Goal: Information Seeking & Learning: Find specific fact

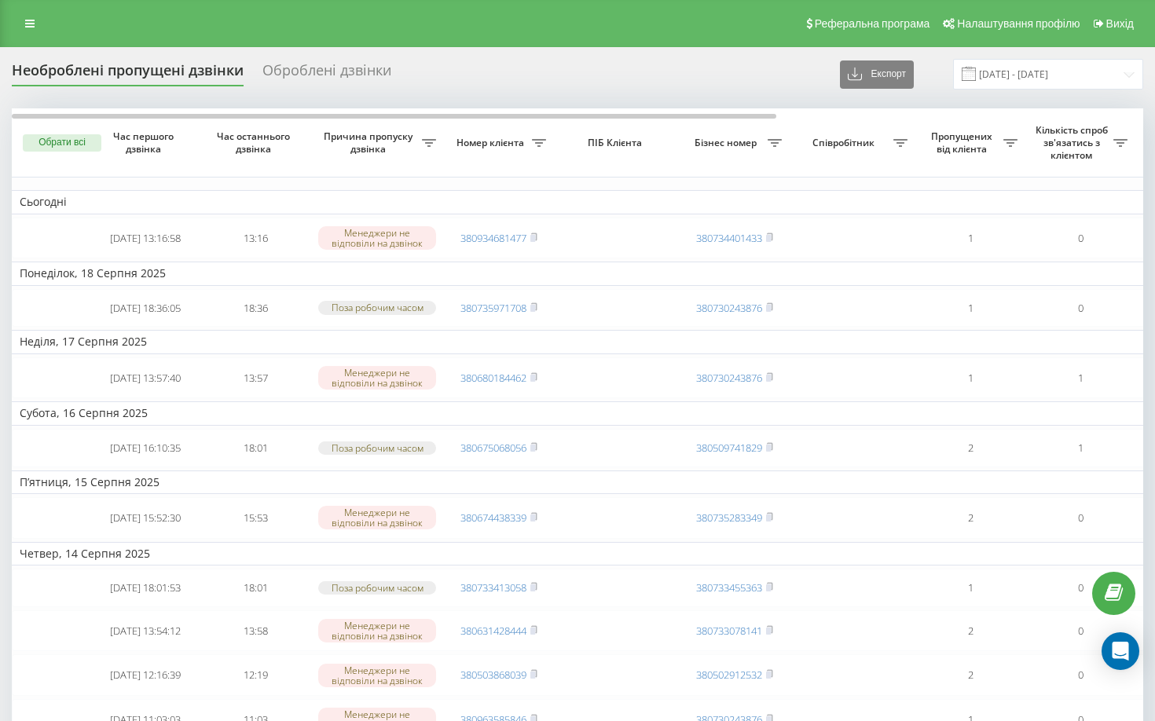
click at [315, 65] on div "Оброблені дзвінки" at bounding box center [326, 74] width 129 height 24
click at [28, 24] on icon at bounding box center [29, 23] width 9 height 11
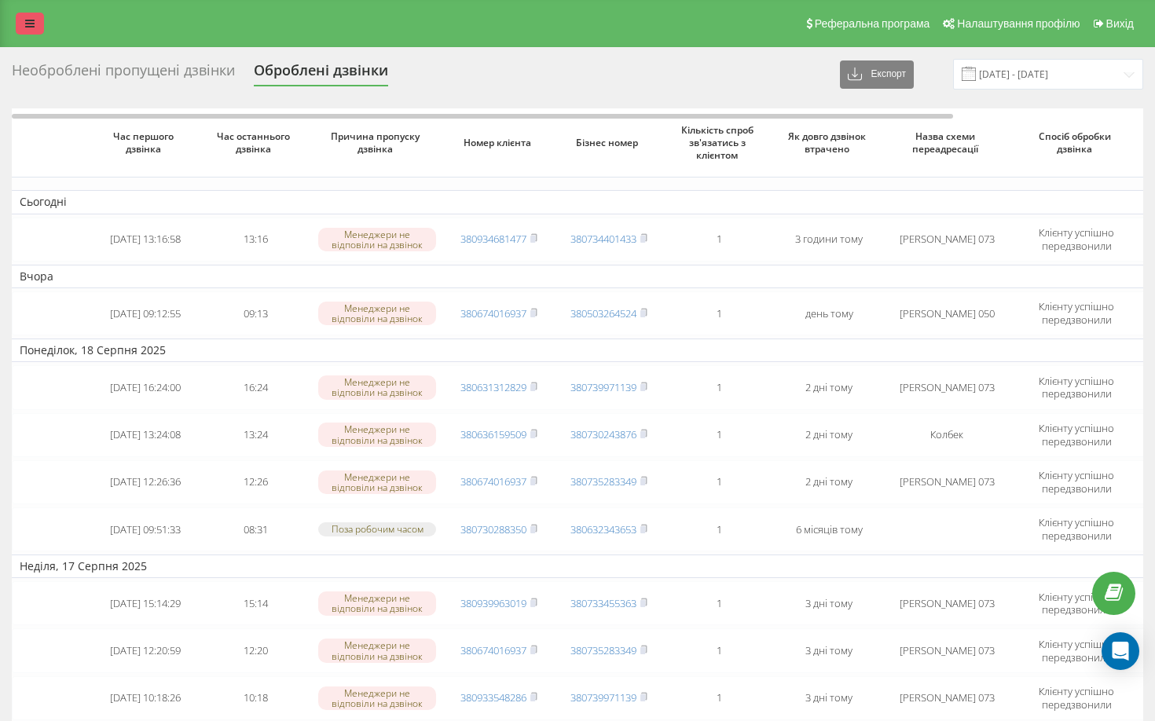
click at [35, 16] on link at bounding box center [30, 24] width 28 height 22
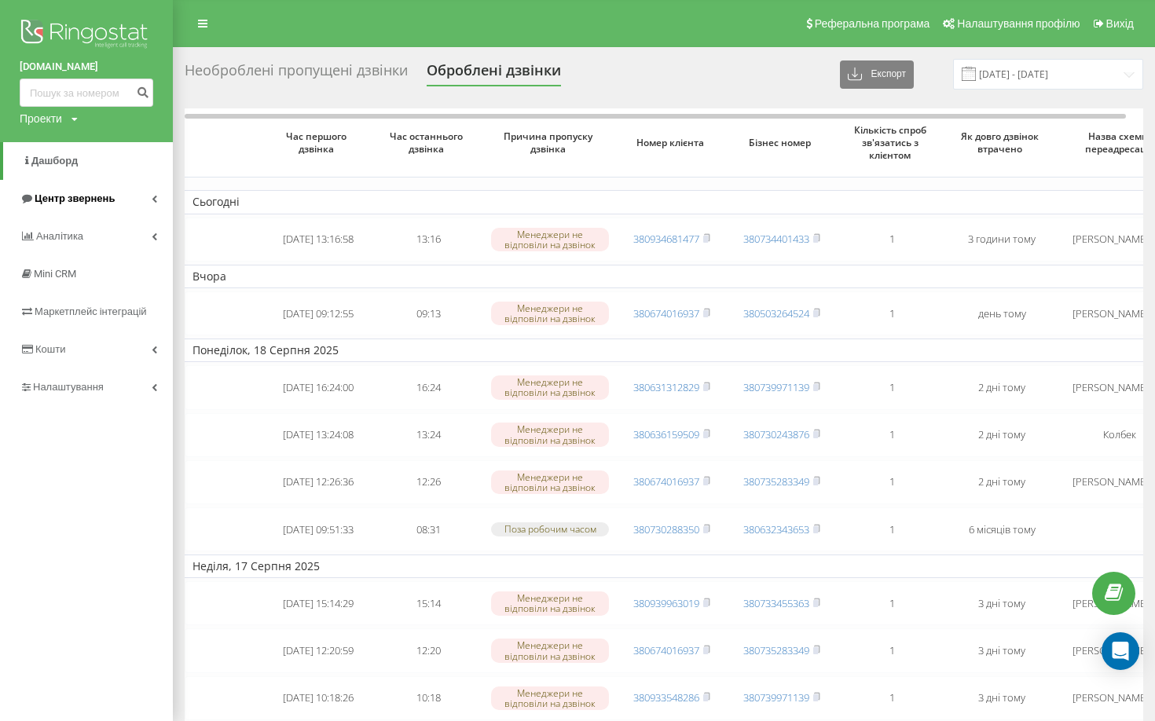
click at [75, 202] on span "Центр звернень" at bounding box center [75, 198] width 80 height 12
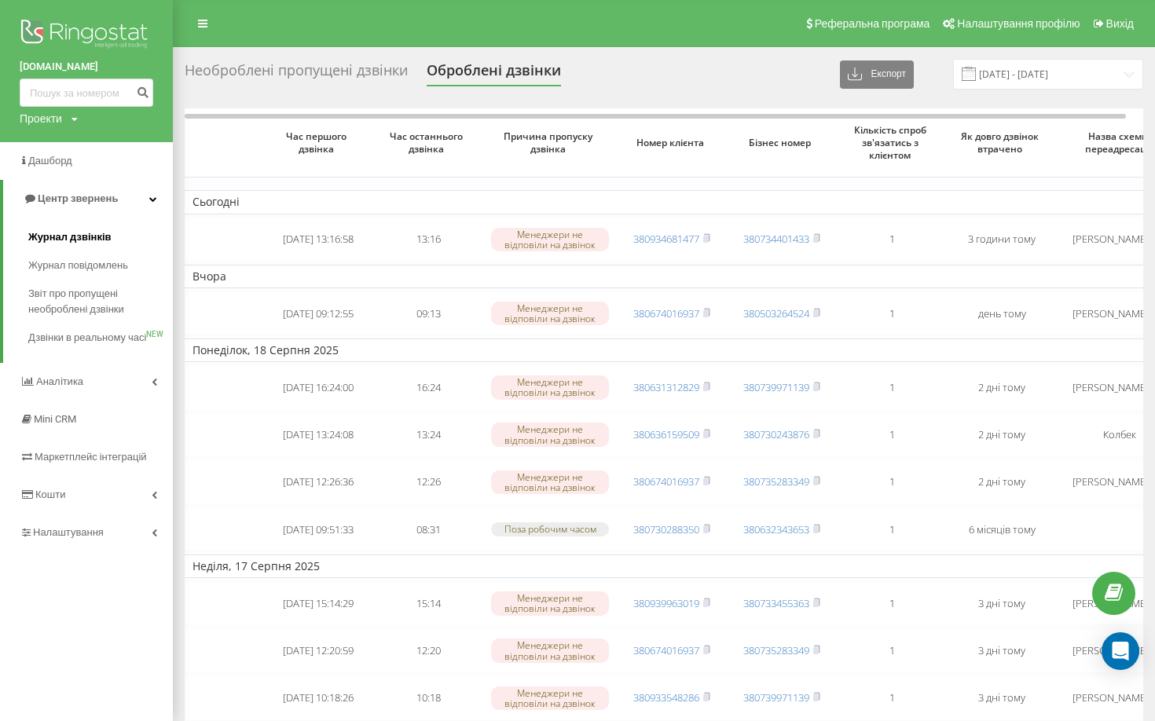
click at [115, 238] on link "Журнал дзвінків" at bounding box center [100, 237] width 145 height 28
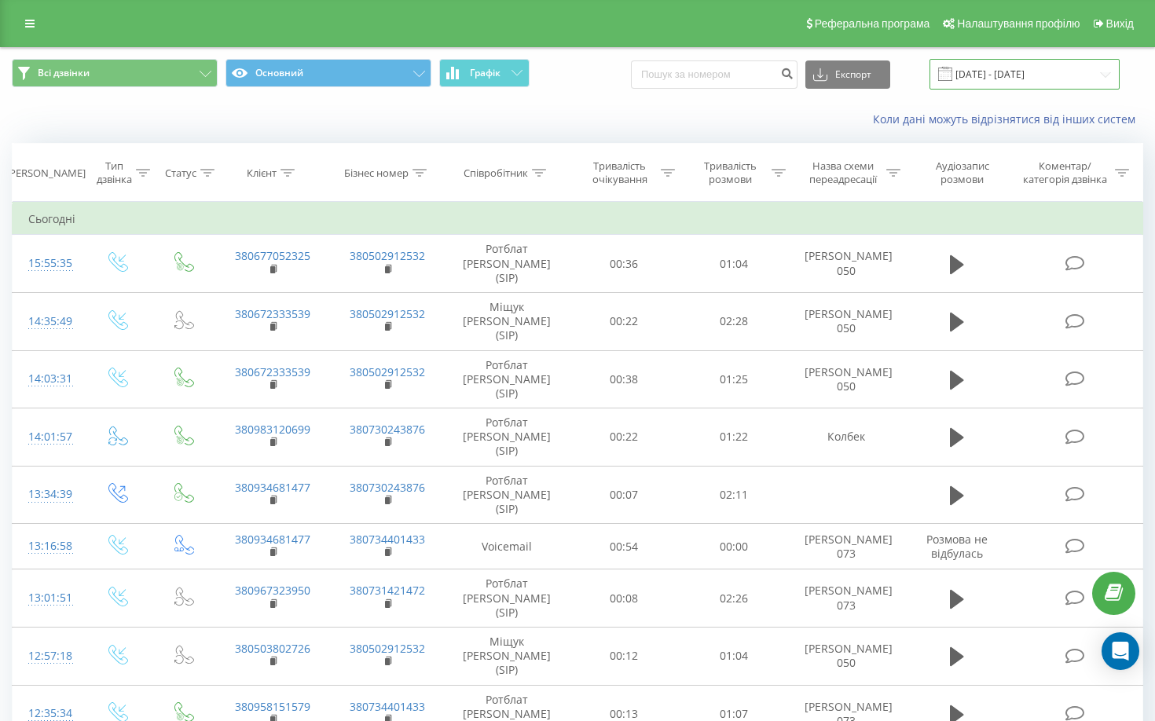
click at [1036, 66] on input "[DATE] - [DATE]" at bounding box center [1024, 74] width 190 height 31
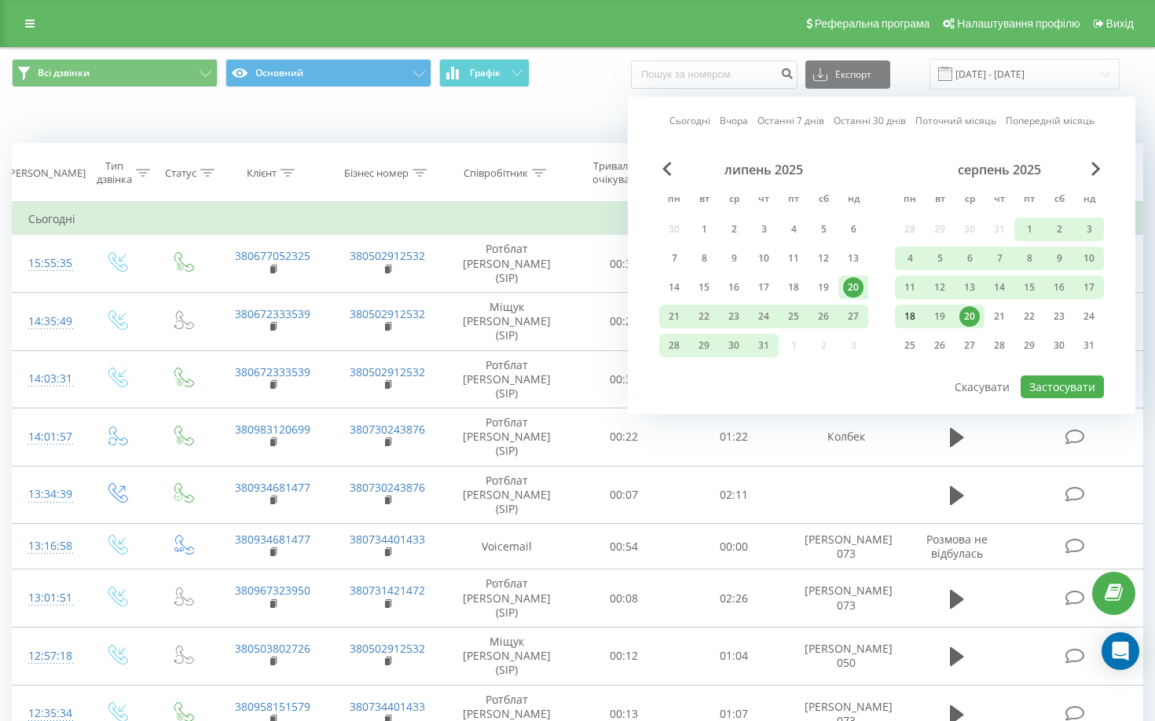
click at [913, 312] on div "18" at bounding box center [909, 316] width 20 height 20
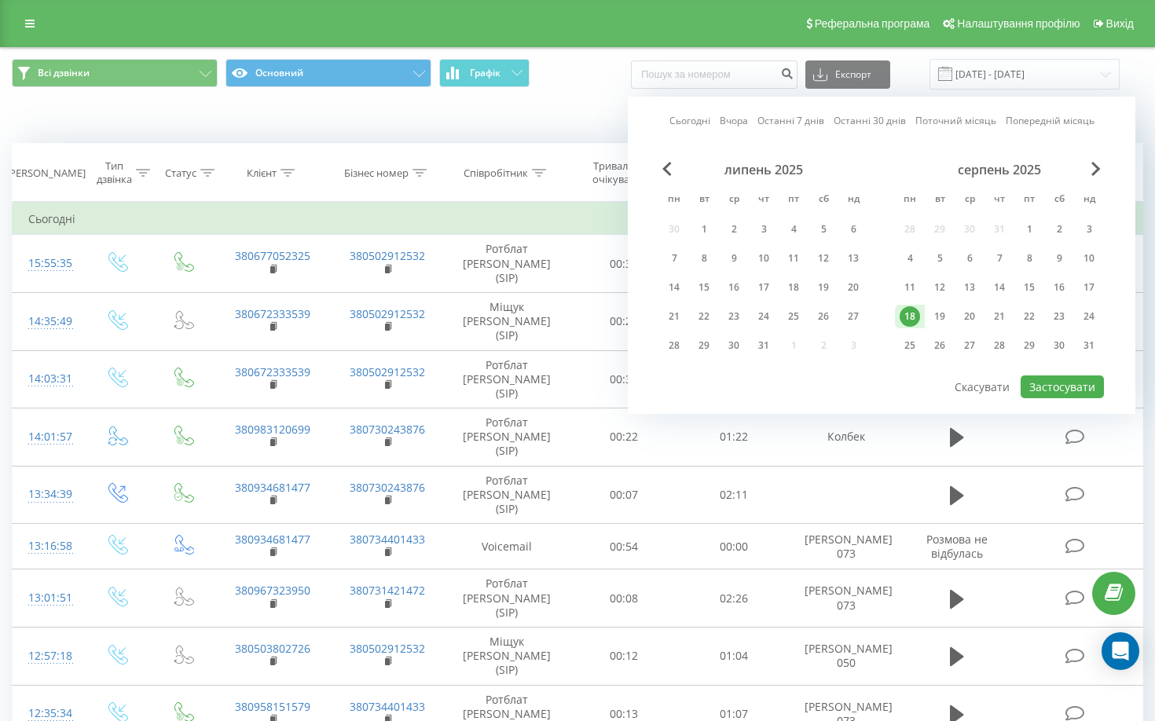
click at [913, 312] on div "18" at bounding box center [909, 316] width 20 height 20
click at [1067, 374] on div at bounding box center [881, 375] width 445 height 2
click at [1065, 383] on button "Застосувати" at bounding box center [1061, 386] width 83 height 23
type input "18.08.2025 - 18.08.2025"
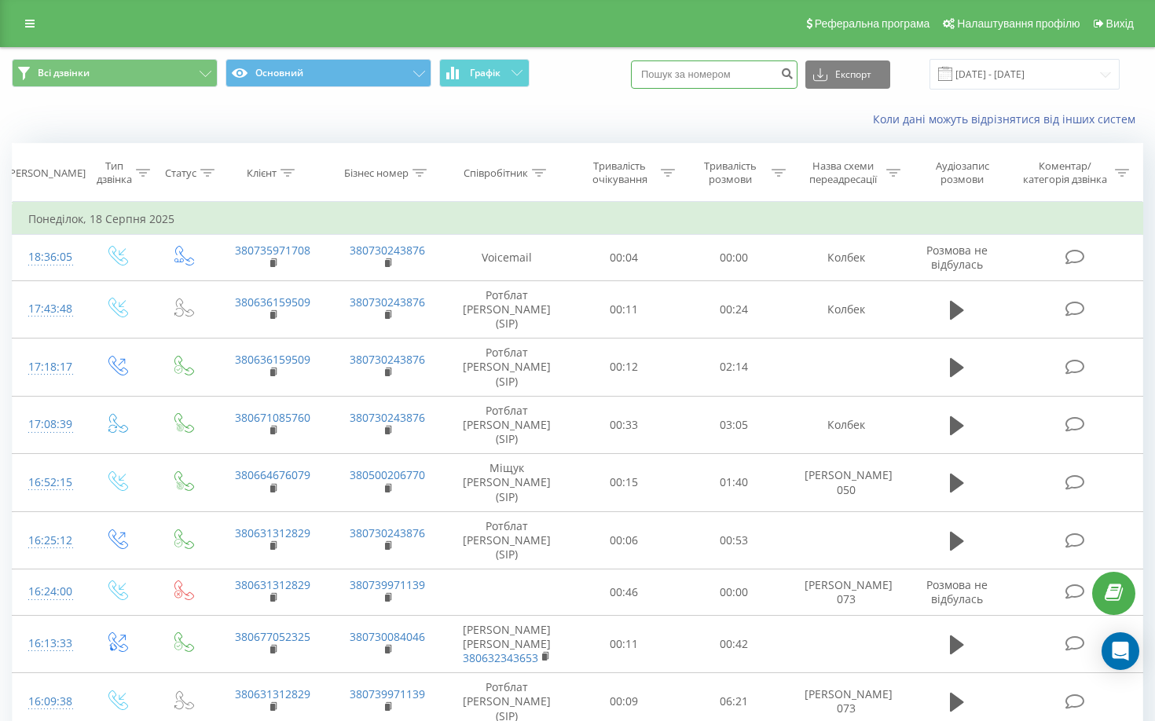
click at [693, 74] on input at bounding box center [714, 74] width 167 height 28
paste input "380674016937"
type input "380674016937"
click at [793, 73] on icon "submit" at bounding box center [786, 71] width 13 height 9
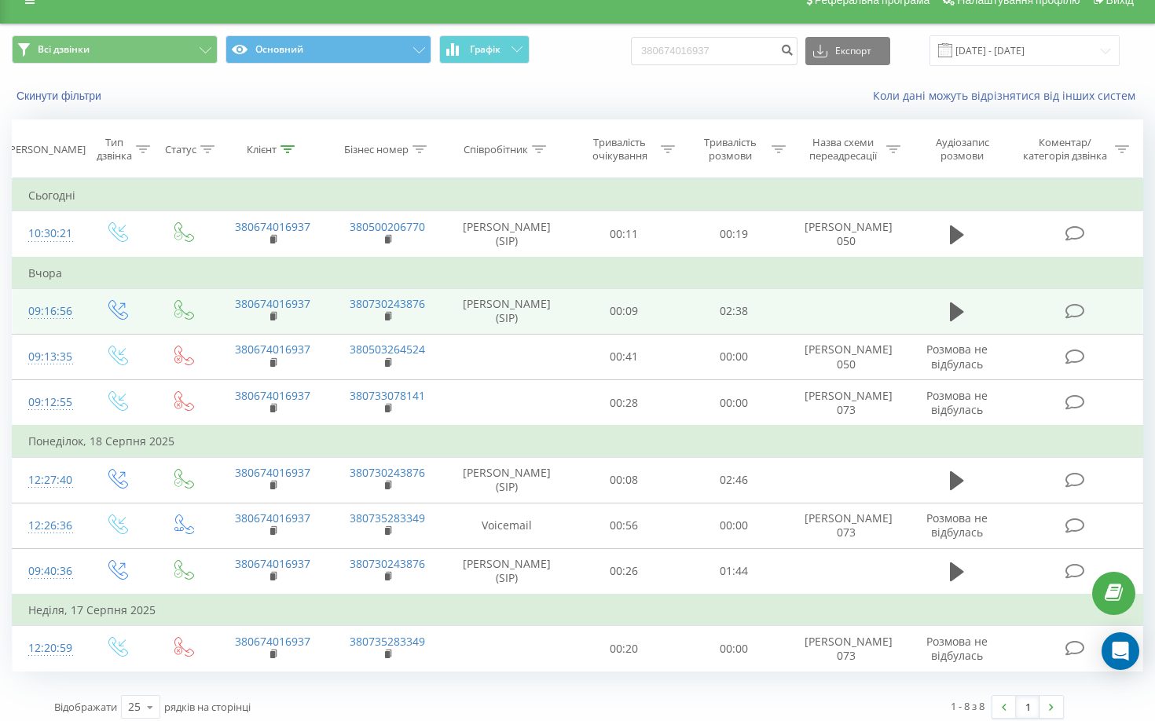
scroll to position [33, 0]
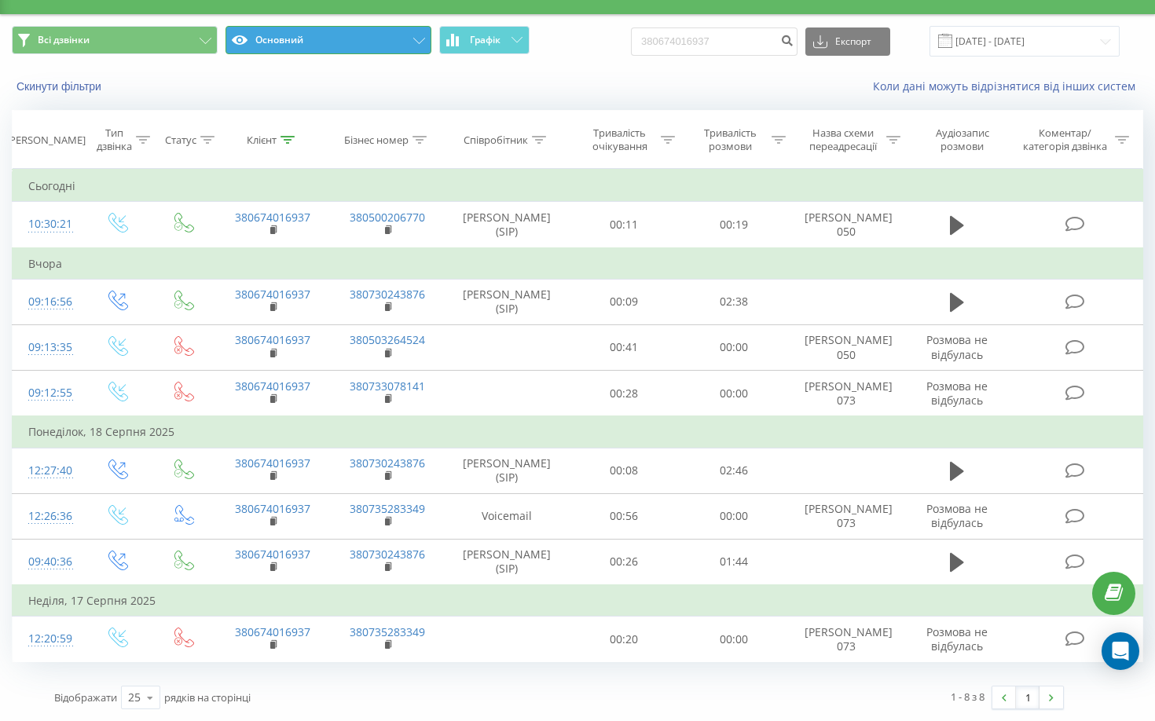
click at [369, 42] on button "Основний" at bounding box center [328, 40] width 206 height 28
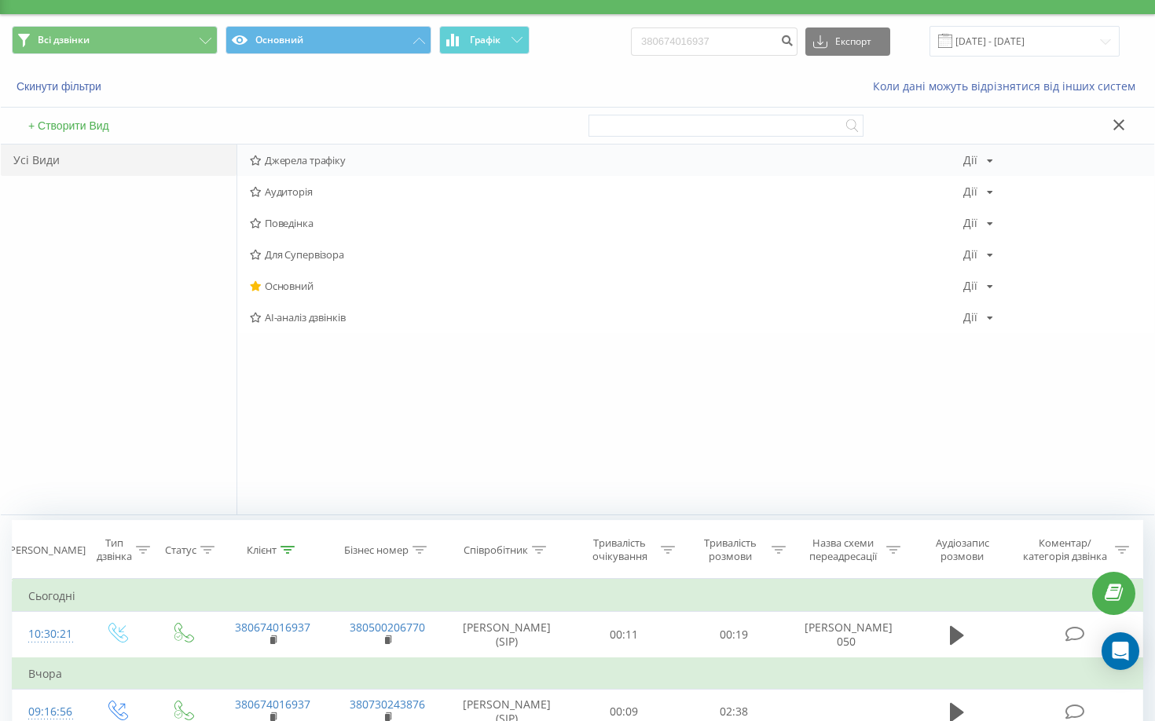
click at [297, 167] on div "Джерела трафіку Дії Редагувати Копіювати Видалити За замовчуванням Поділитися" at bounding box center [695, 160] width 917 height 31
click at [284, 152] on div "Джерела трафіку Дії Редагувати Копіювати Видалити За замовчуванням Поділитися" at bounding box center [695, 160] width 917 height 31
click at [250, 165] on icon at bounding box center [256, 161] width 12 height 10
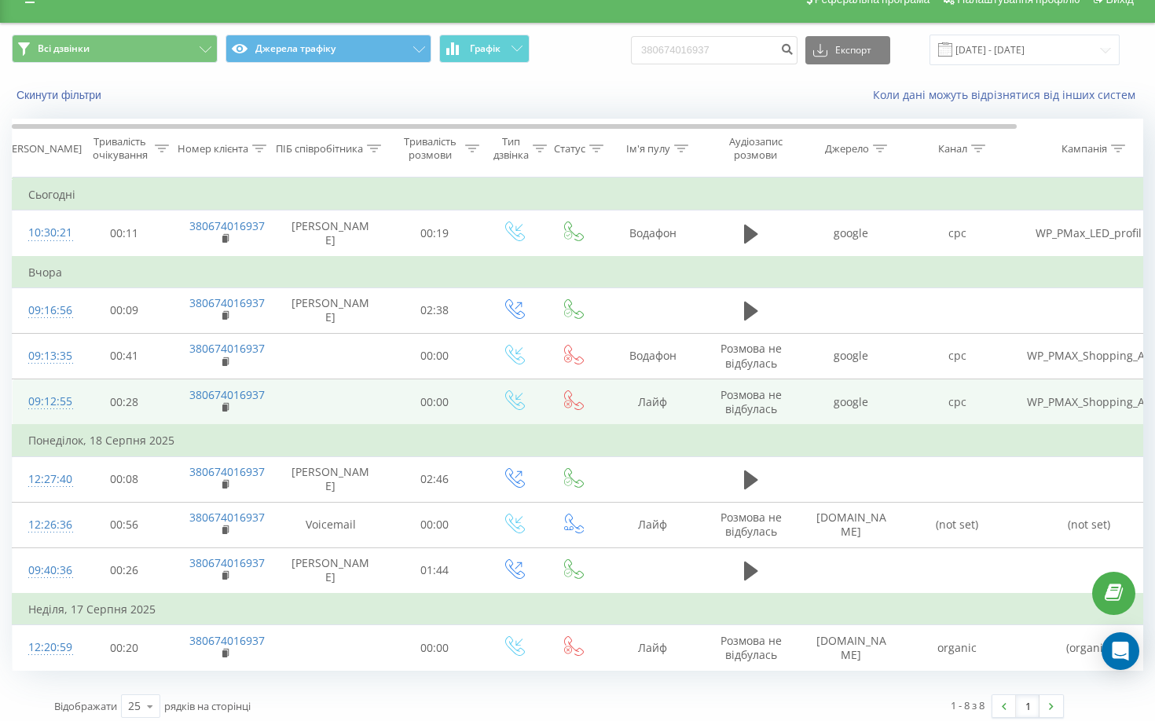
scroll to position [33, 0]
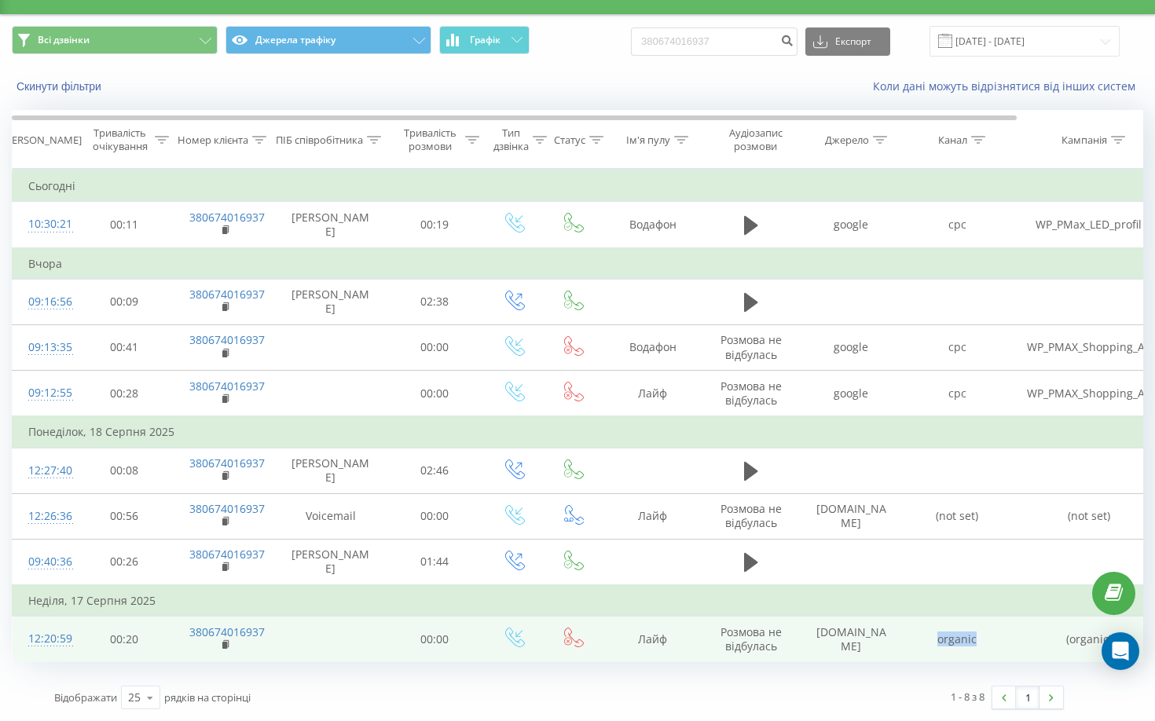
drag, startPoint x: 931, startPoint y: 637, endPoint x: 980, endPoint y: 638, distance: 49.5
click at [980, 638] on td "organic" at bounding box center [957, 640] width 106 height 46
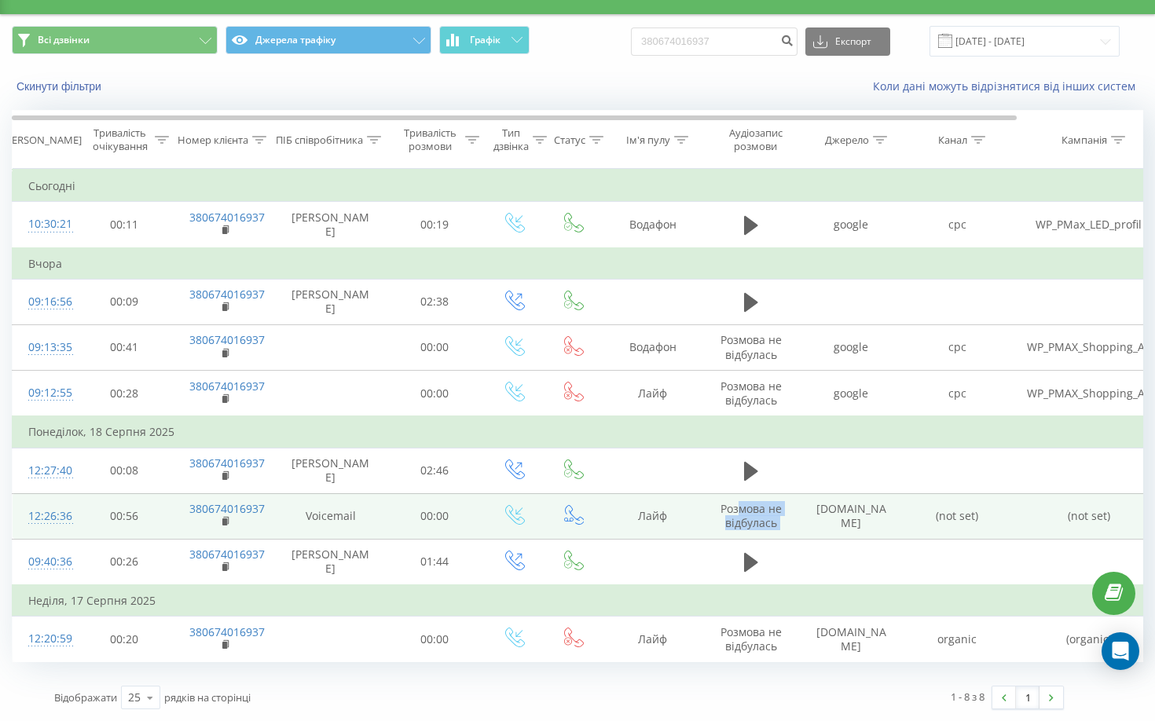
drag, startPoint x: 810, startPoint y: 516, endPoint x: 740, endPoint y: 515, distance: 69.9
click at [740, 515] on tr "12:26:36 00:56 380674016937 Voicemail 00:00 Лайф Розмова не відбулась chatgpt.c…" at bounding box center [649, 516] width 1272 height 46
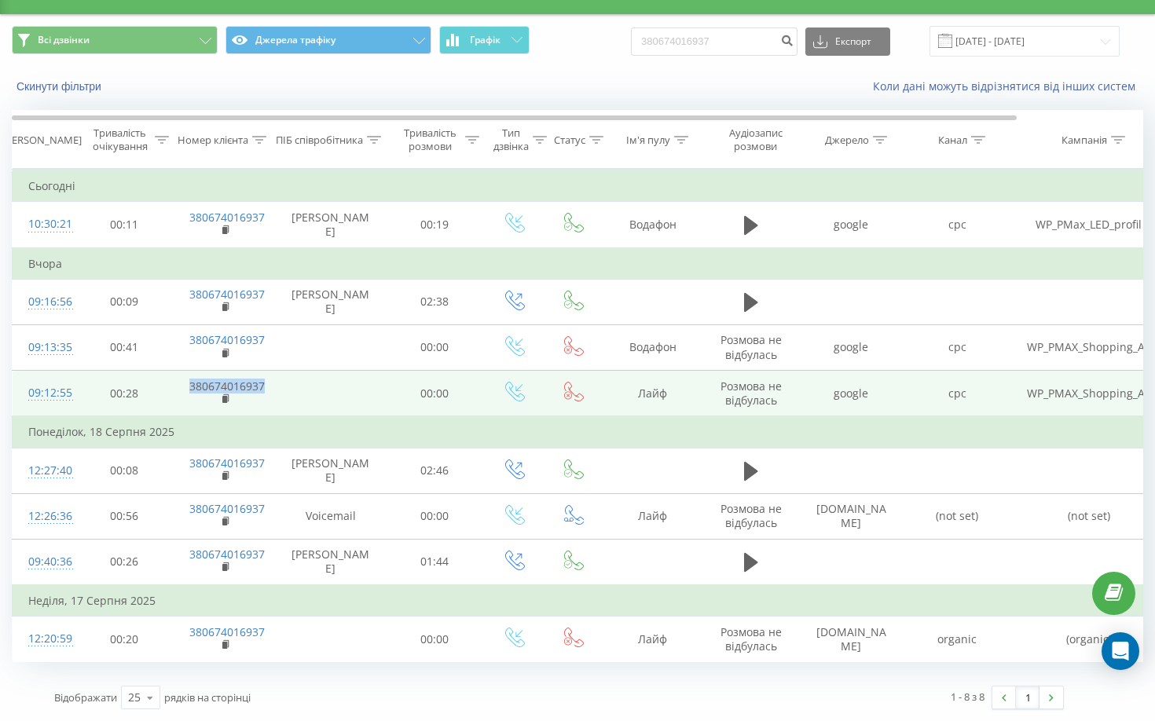
drag, startPoint x: 269, startPoint y: 387, endPoint x: 184, endPoint y: 392, distance: 85.0
click at [184, 392] on td "380674016937" at bounding box center [225, 394] width 102 height 46
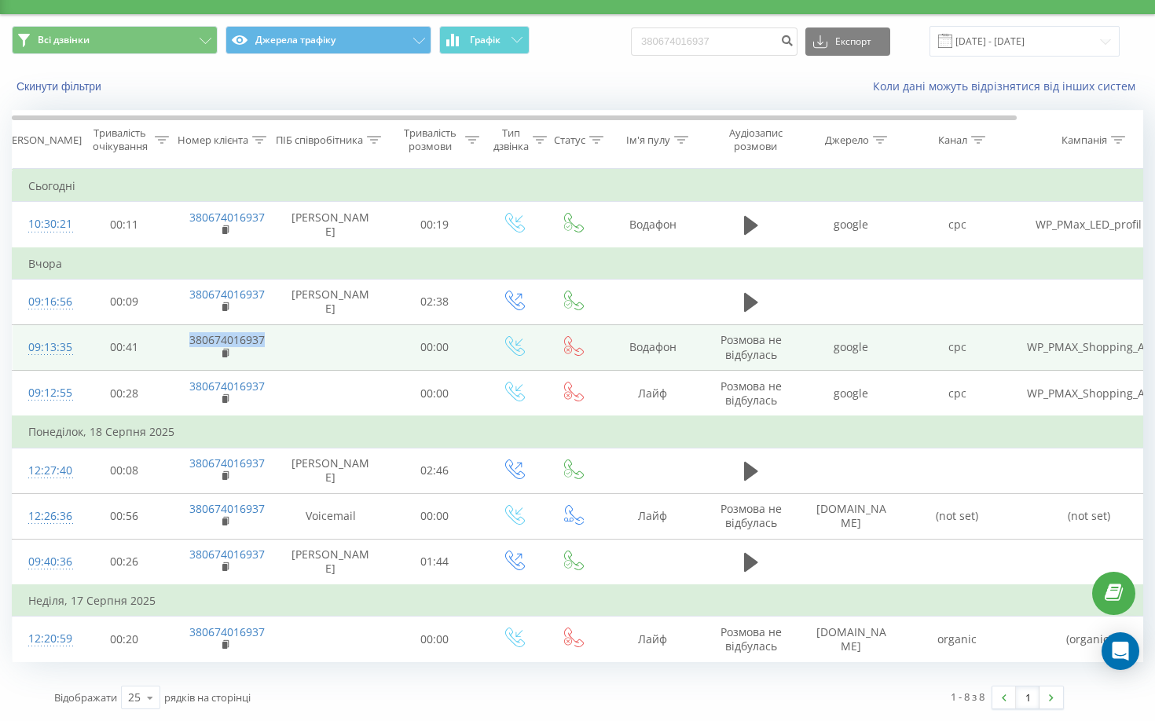
drag, startPoint x: 269, startPoint y: 346, endPoint x: 188, endPoint y: 346, distance: 80.9
click at [188, 346] on td "380674016937" at bounding box center [225, 347] width 102 height 46
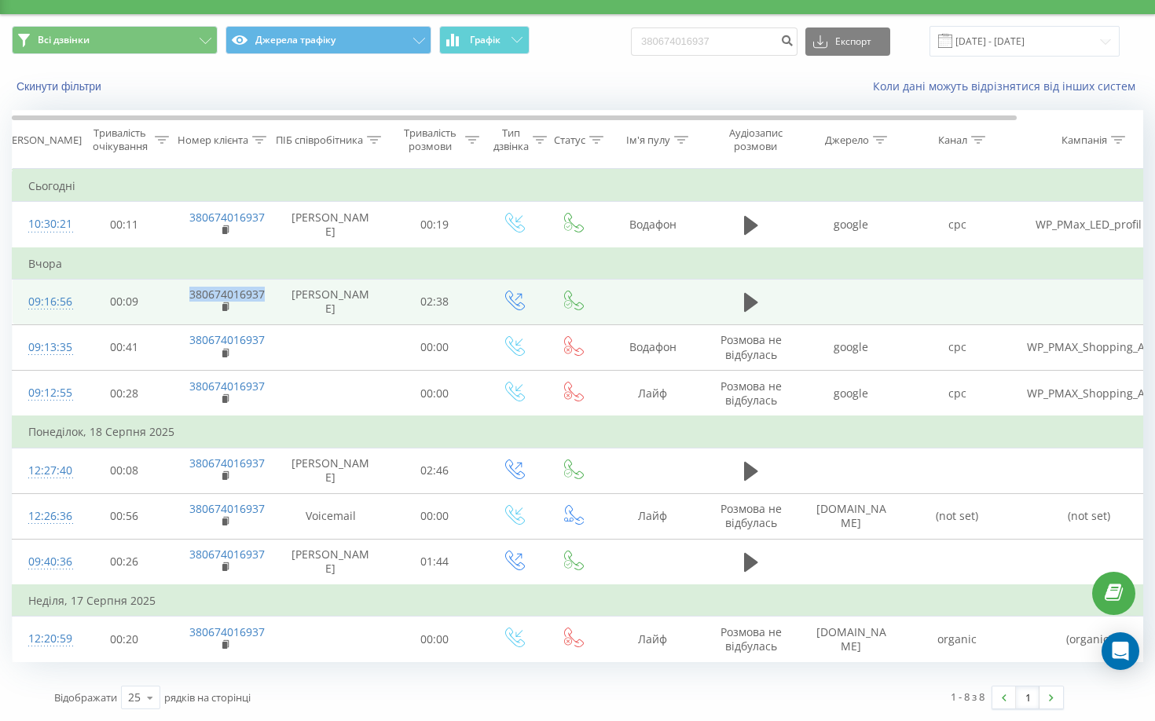
drag, startPoint x: 272, startPoint y: 294, endPoint x: 183, endPoint y: 296, distance: 88.8
click at [183, 296] on td "380674016937" at bounding box center [225, 302] width 102 height 46
click at [890, 304] on td at bounding box center [851, 302] width 106 height 46
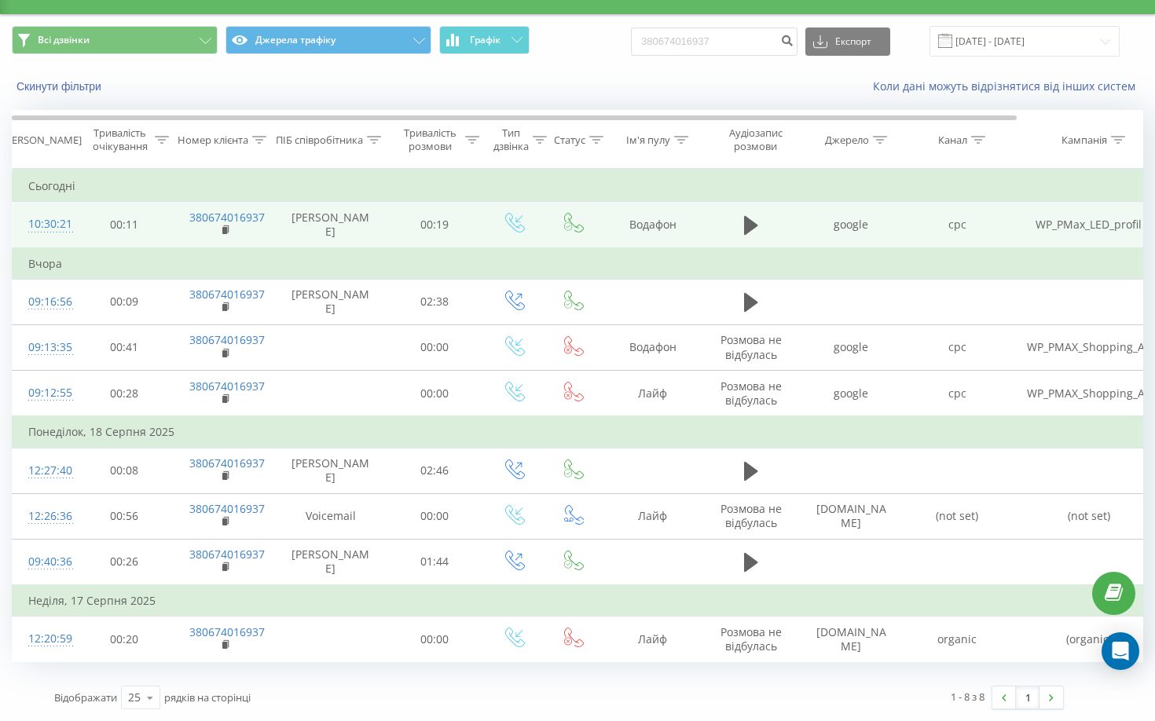
scroll to position [0, 0]
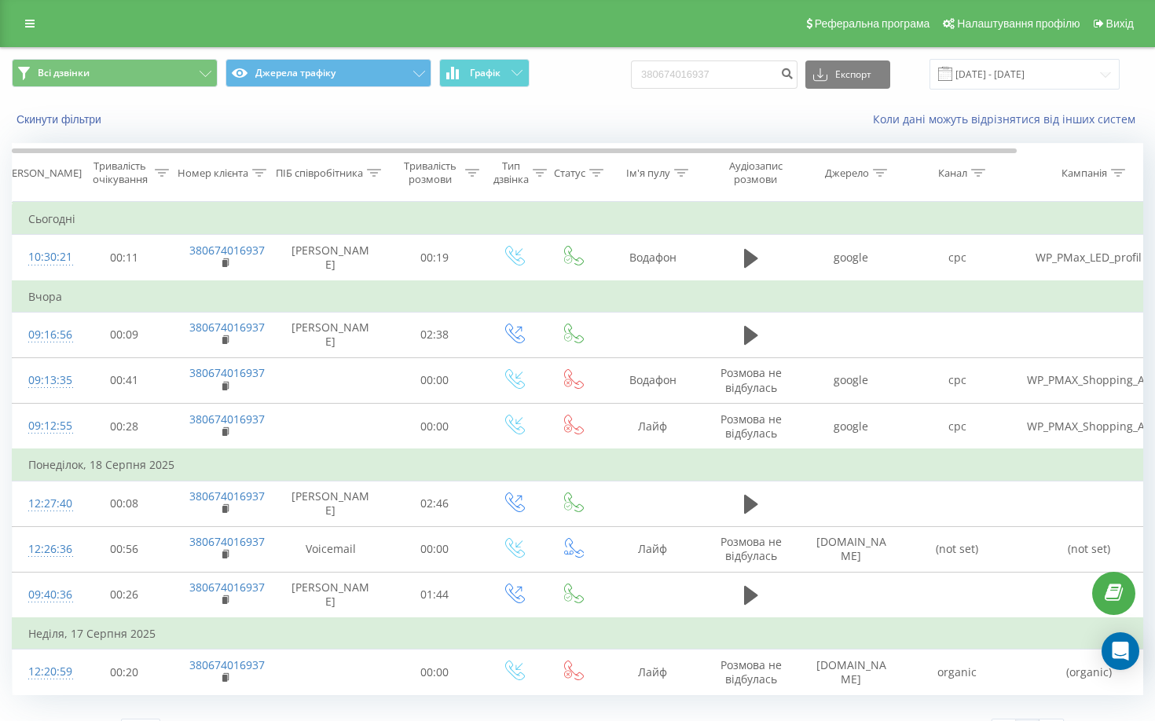
click at [640, 97] on div "Всі дзвінки Джерела трафіку Графік 380674016937 Експорт .csv .xls .xlsx 20.05.2…" at bounding box center [577, 74] width 1153 height 53
click at [31, 27] on icon at bounding box center [29, 23] width 9 height 11
